Goal: Transaction & Acquisition: Obtain resource

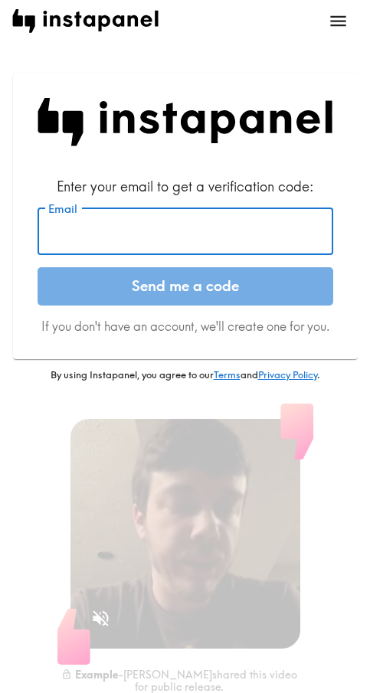
click at [146, 228] on input "Email" at bounding box center [186, 231] width 296 height 47
paste input "[EMAIL_ADDRESS][DOMAIN_NAME]"
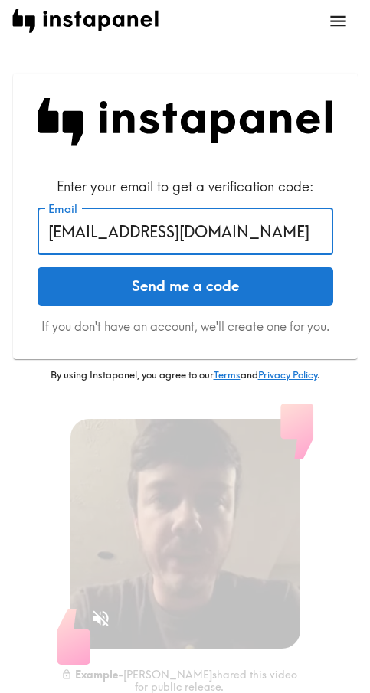
type input "[EMAIL_ADDRESS][DOMAIN_NAME]"
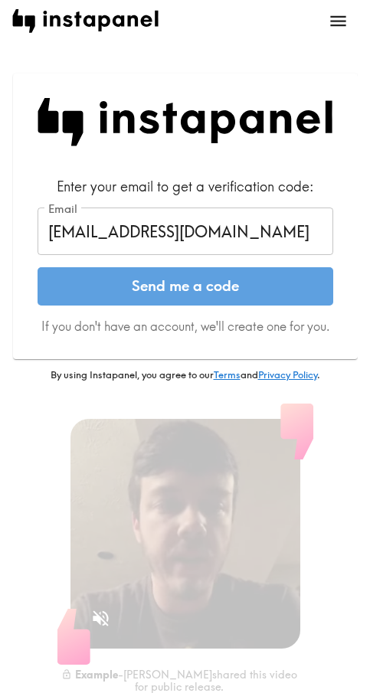
click at [146, 290] on button "Send me a code" at bounding box center [186, 286] width 296 height 38
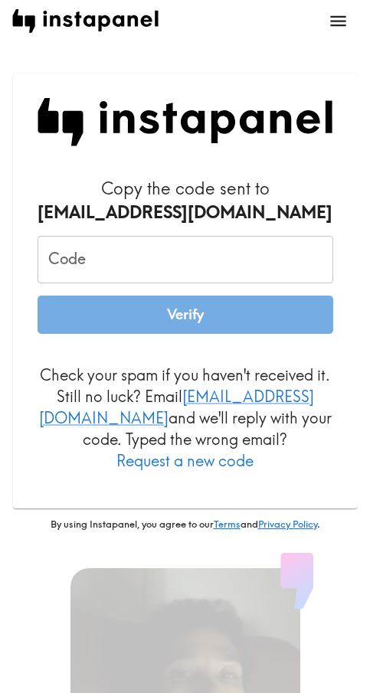
click at [97, 269] on input "Code" at bounding box center [186, 259] width 296 height 47
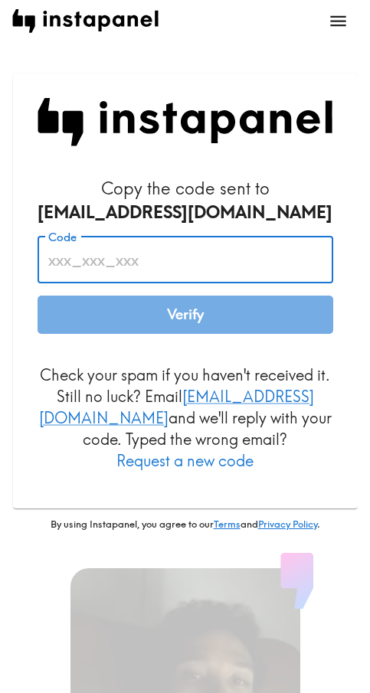
paste input "rNt_Q6p_GBb"
type input "rNt_Q6p_GBb"
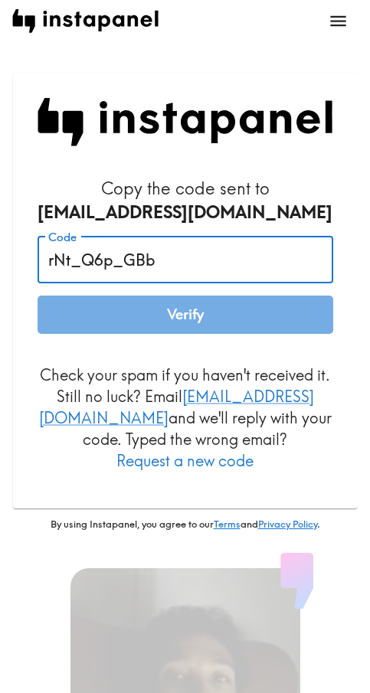
click at [129, 303] on button "Verify" at bounding box center [186, 315] width 296 height 38
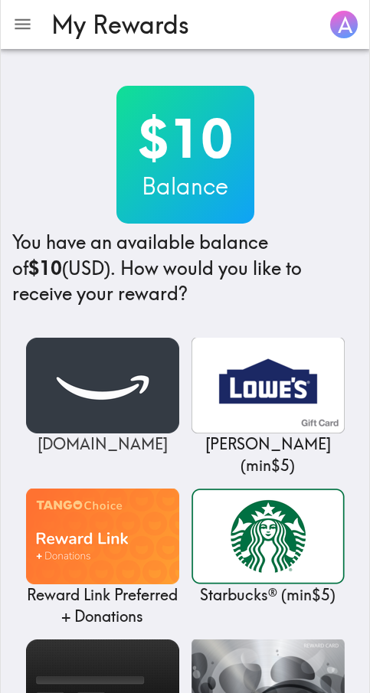
click at [119, 398] on img at bounding box center [102, 386] width 153 height 96
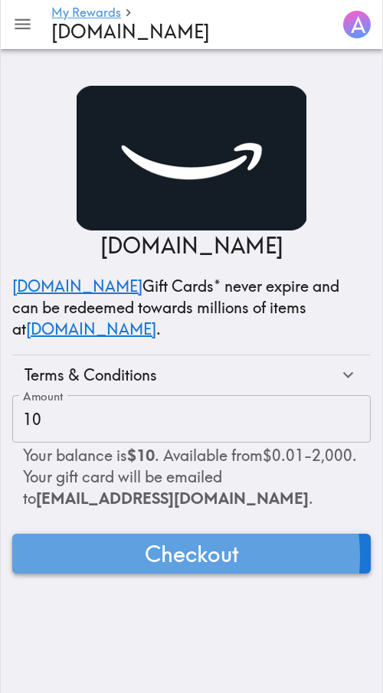
click at [171, 556] on span "Checkout" at bounding box center [192, 553] width 94 height 31
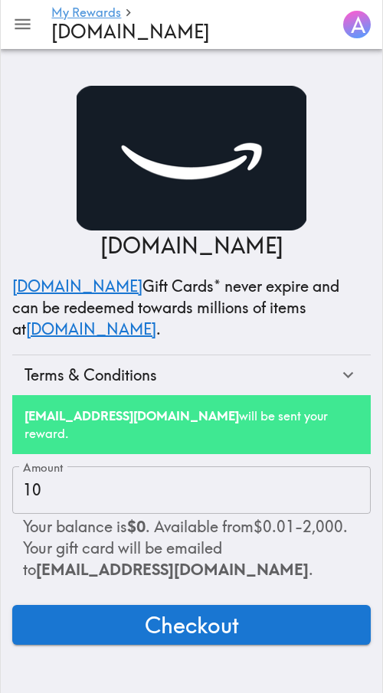
drag, startPoint x: 351, startPoint y: 119, endPoint x: 348, endPoint y: 31, distance: 87.4
click at [350, 119] on div "[DOMAIN_NAME] [DOMAIN_NAME] Gift Cards* never expire and can be redeemed toward…" at bounding box center [191, 240] width 358 height 309
